Goal: Find specific page/section: Find specific page/section

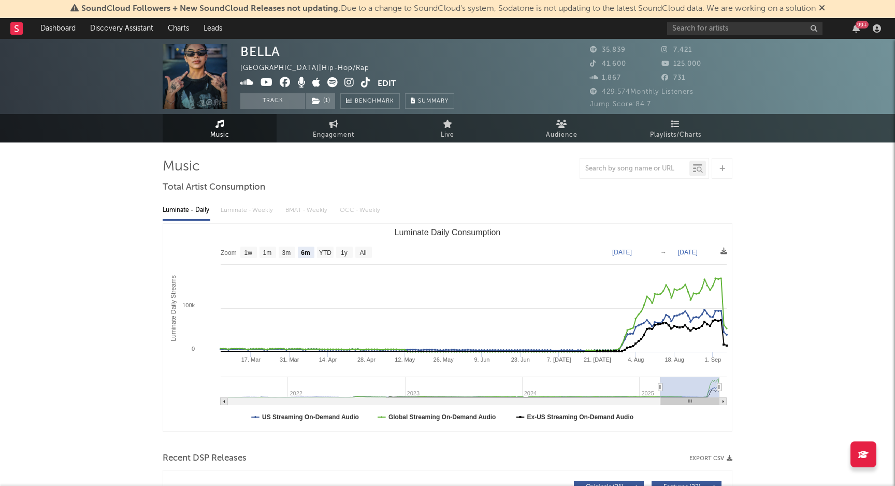
select select "6m"
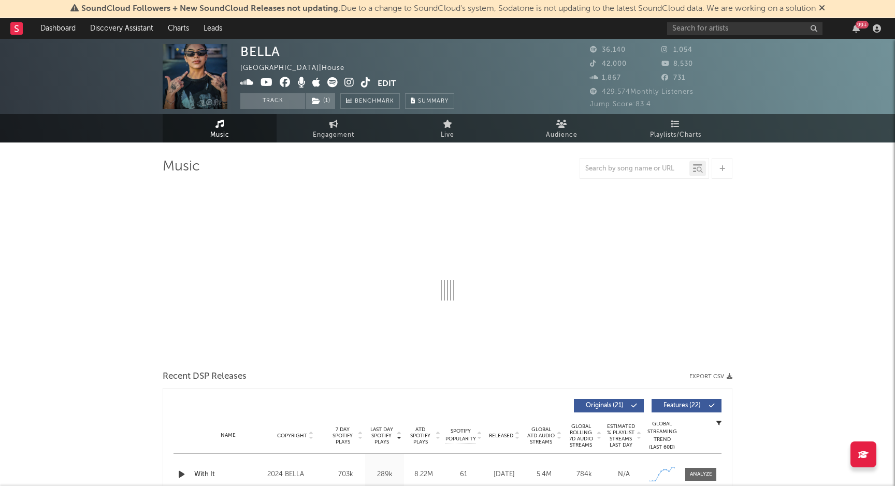
select select "6m"
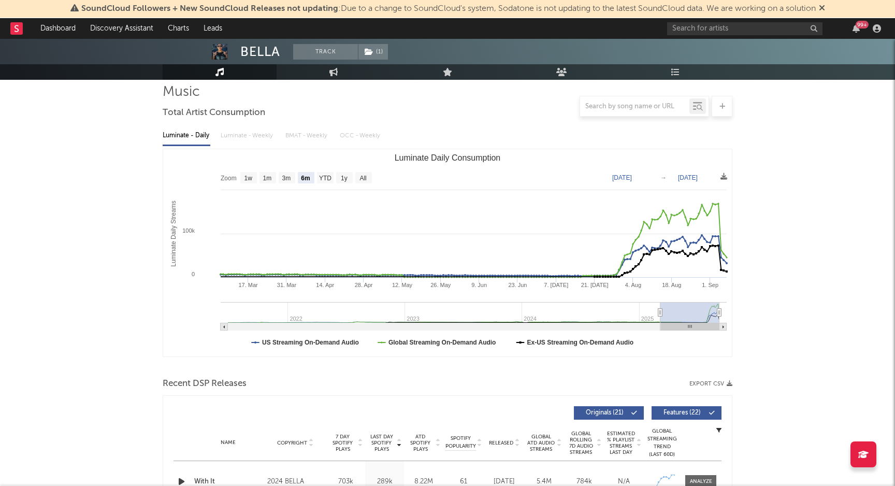
scroll to position [60, 0]
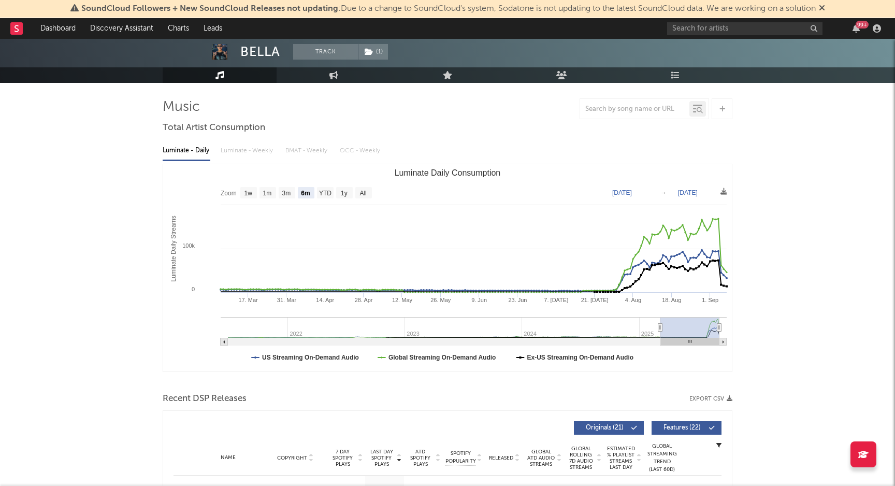
click at [18, 27] on rect at bounding box center [16, 28] width 12 height 12
